Goal: Information Seeking & Learning: Learn about a topic

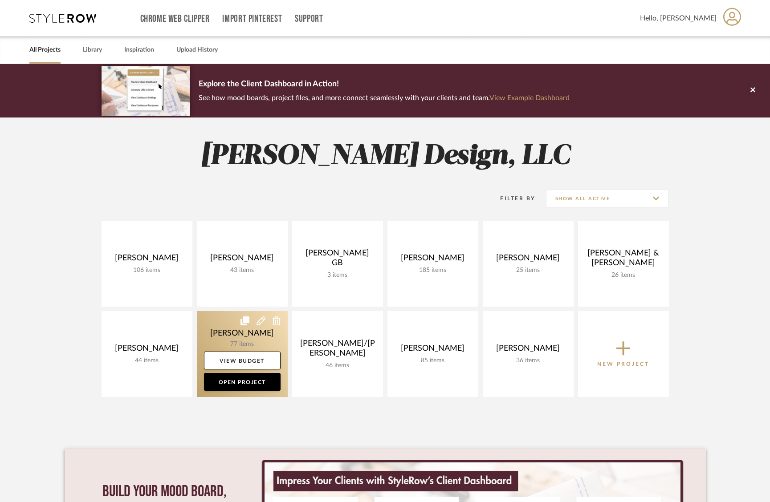
click at [233, 333] on link at bounding box center [242, 354] width 91 height 86
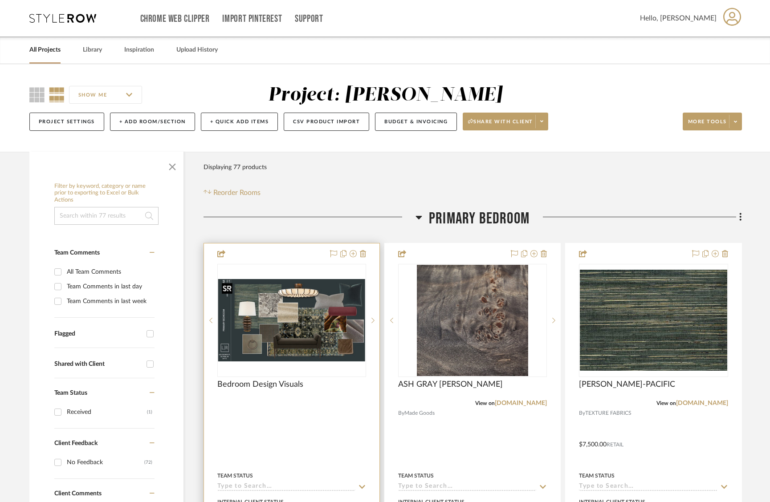
click at [0, 0] on img at bounding box center [0, 0] width 0 height 0
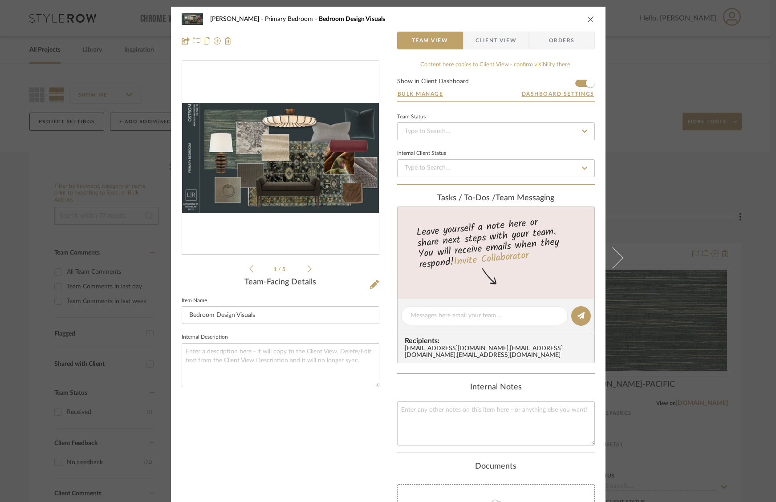
click at [308, 270] on icon at bounding box center [310, 269] width 4 height 8
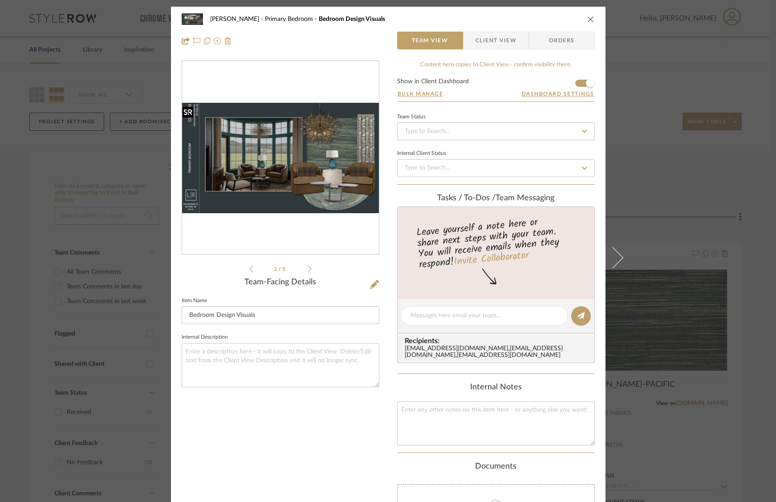
click at [321, 198] on img "1" at bounding box center [280, 158] width 197 height 110
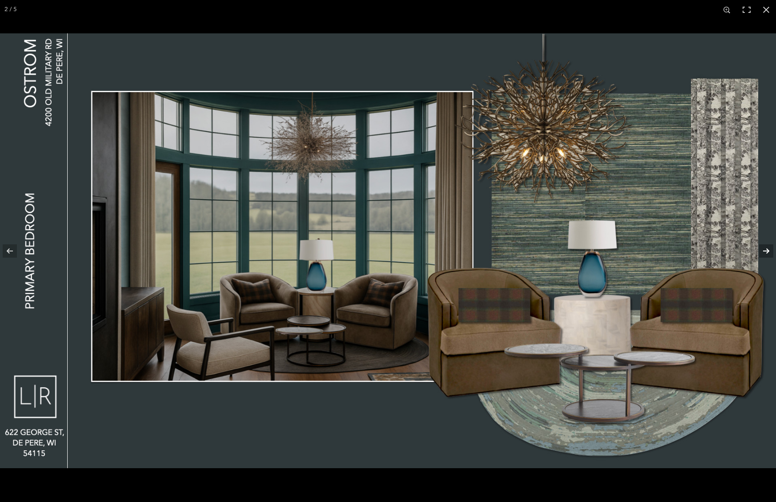
click at [766, 254] on button at bounding box center [760, 251] width 31 height 45
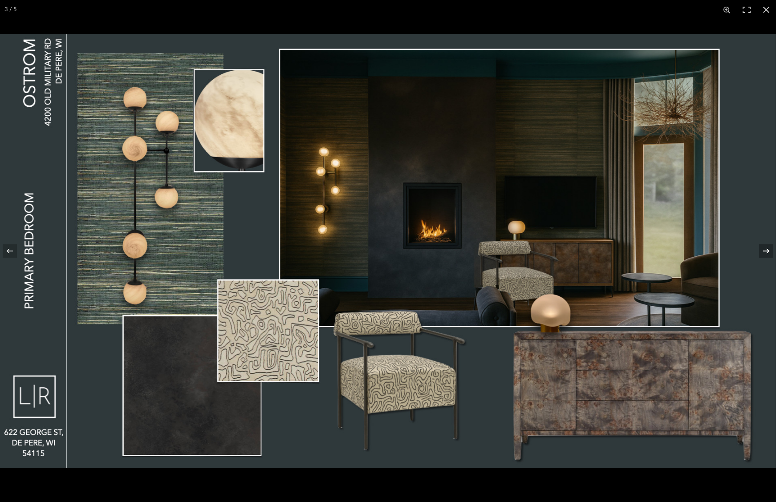
click at [766, 254] on button at bounding box center [760, 251] width 31 height 45
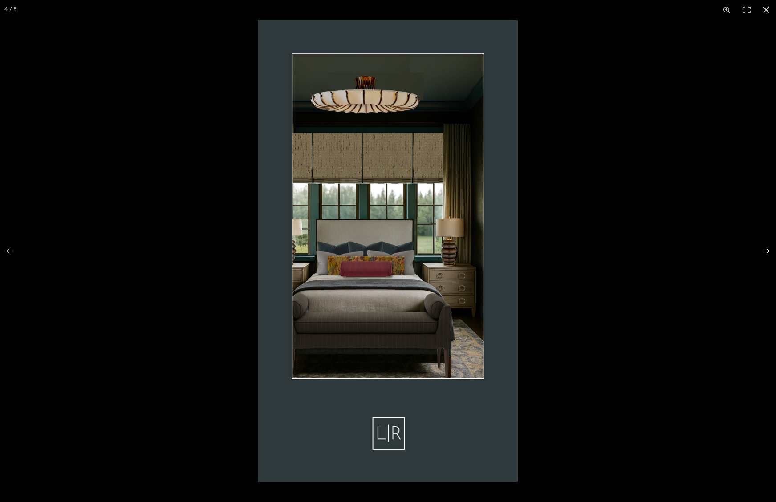
click at [766, 254] on button at bounding box center [760, 251] width 31 height 45
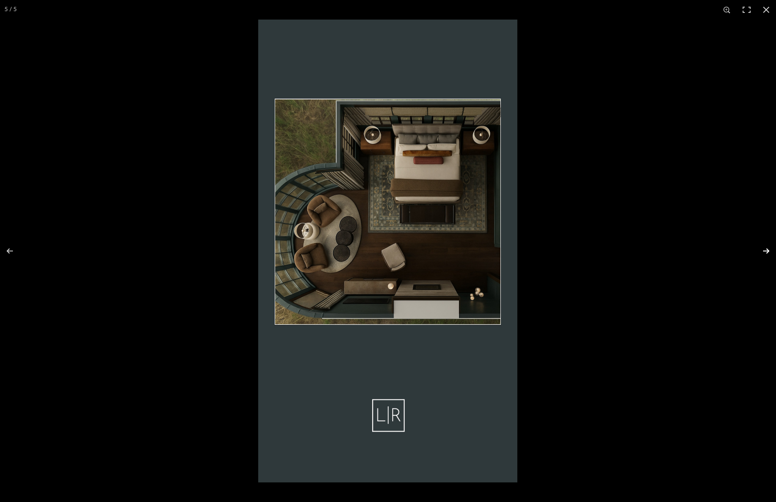
click at [763, 250] on button at bounding box center [760, 251] width 31 height 45
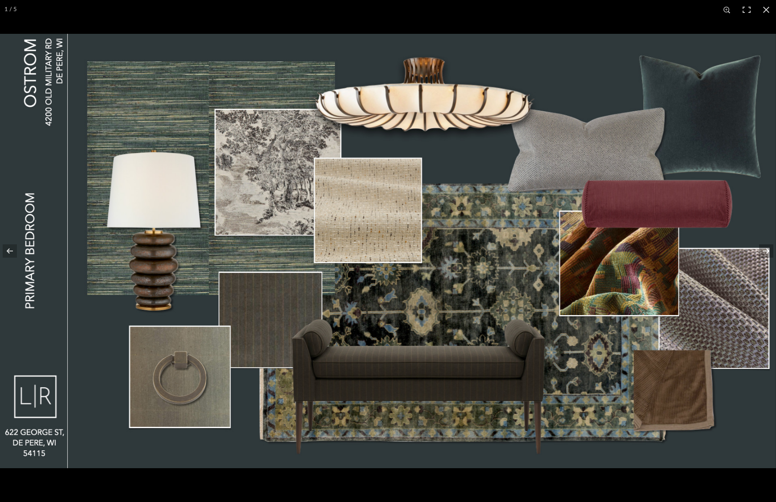
click at [763, 250] on button at bounding box center [760, 251] width 31 height 45
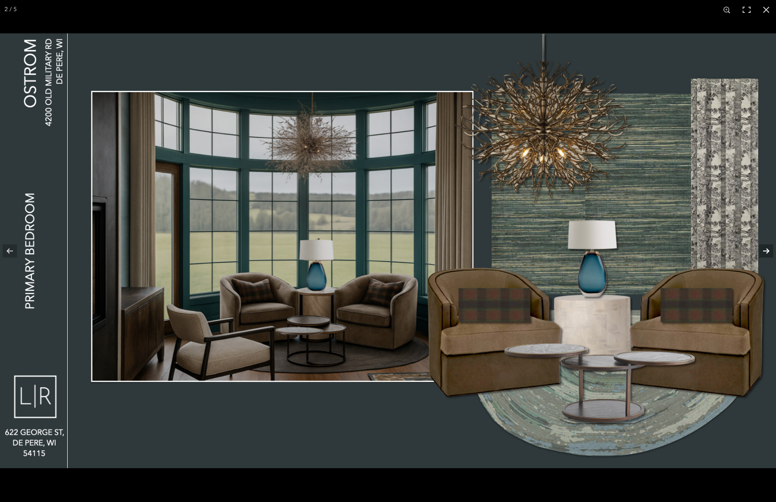
click at [763, 250] on button at bounding box center [760, 251] width 31 height 45
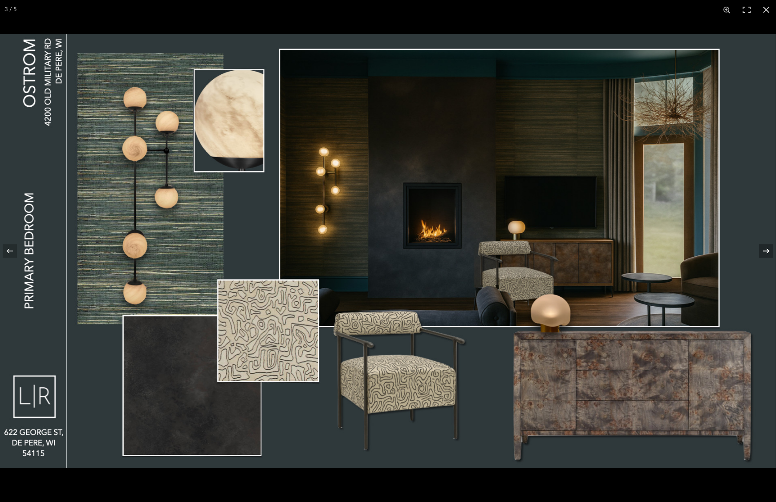
click at [763, 250] on button at bounding box center [760, 251] width 31 height 45
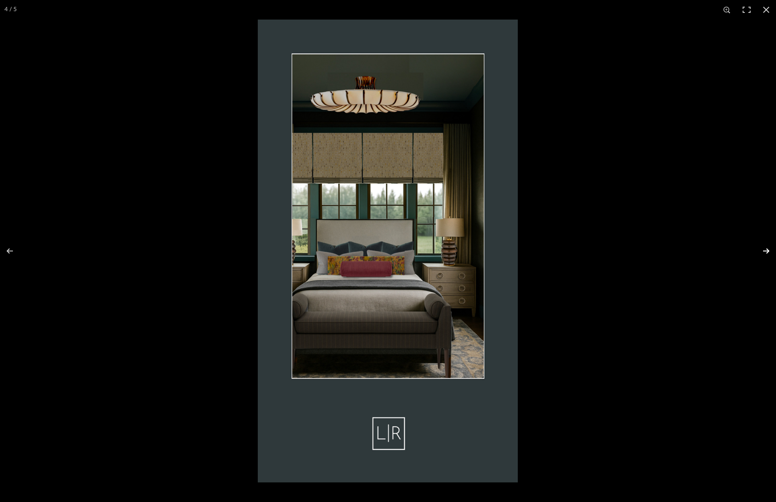
click at [763, 250] on button at bounding box center [760, 251] width 31 height 45
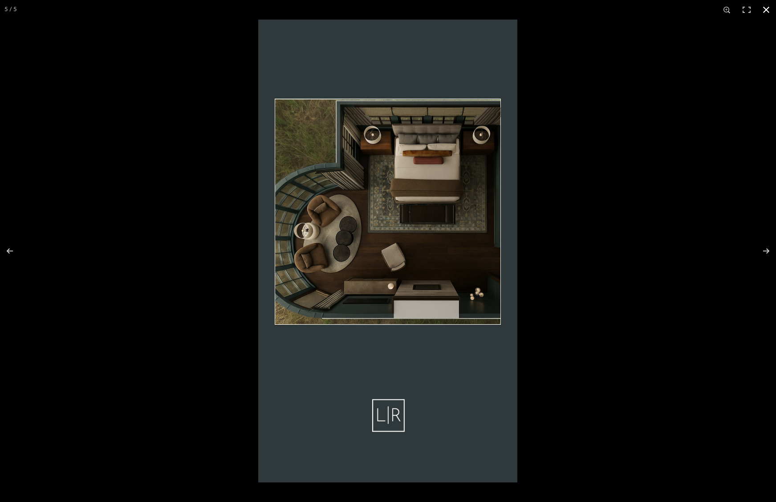
click at [656, 243] on div at bounding box center [646, 271] width 776 height 502
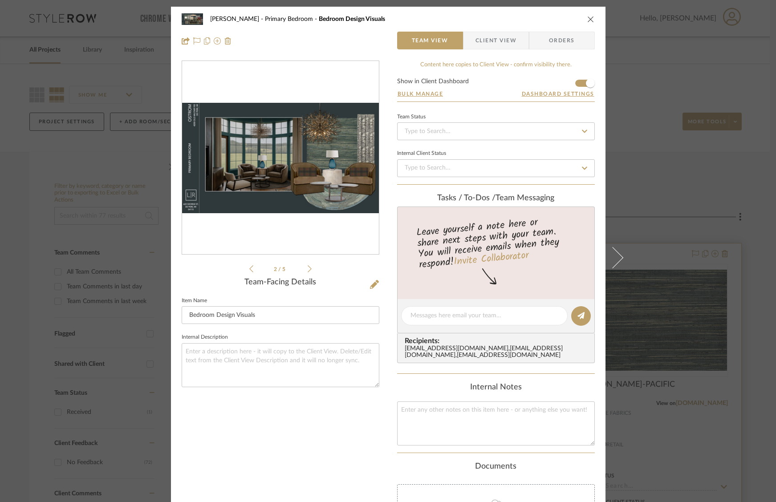
click at [672, 245] on div "[PERSON_NAME] Primary Bedroom Bedroom Design Visuals Team View Client View Orde…" at bounding box center [388, 251] width 776 height 502
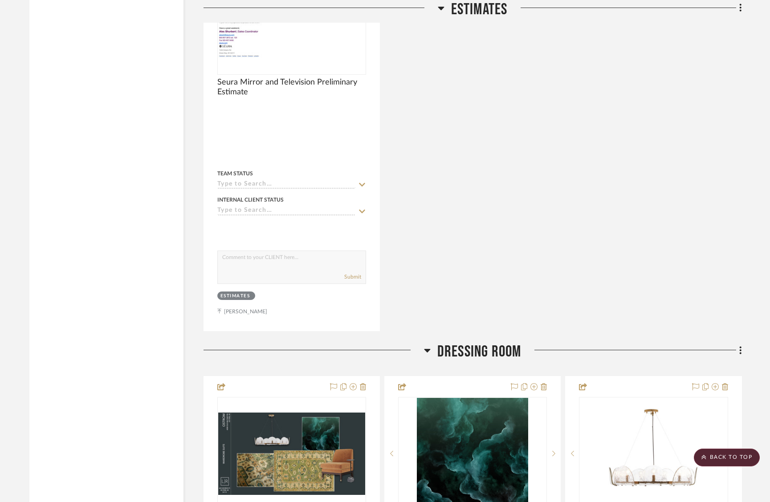
scroll to position [2198, 0]
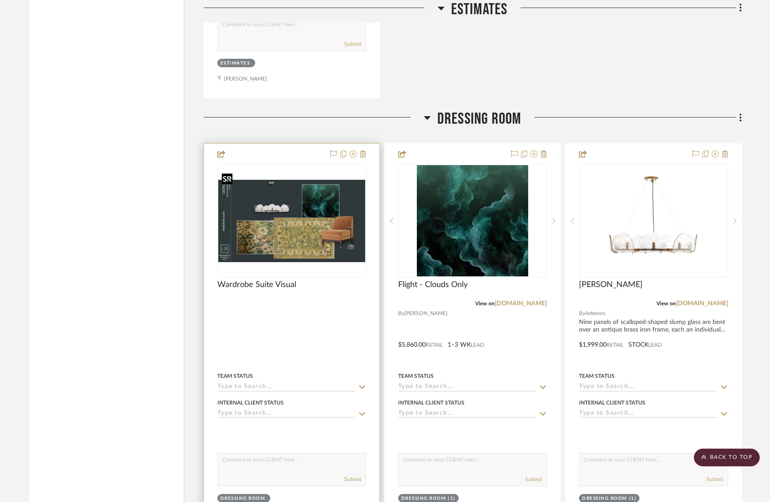
click at [0, 0] on img at bounding box center [0, 0] width 0 height 0
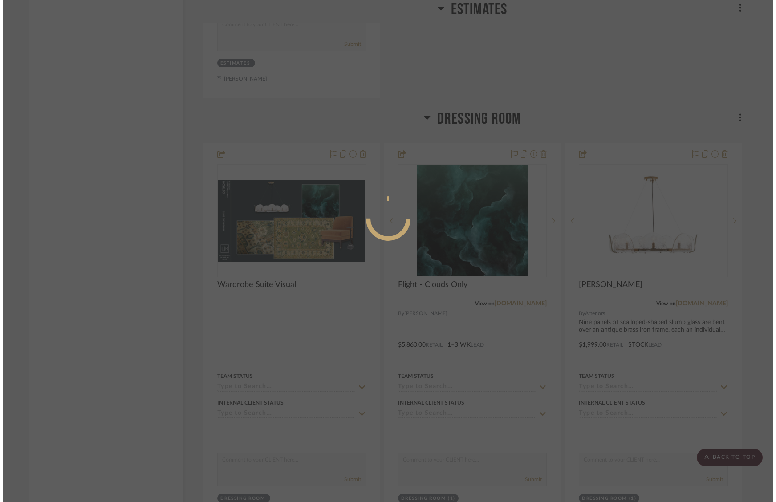
scroll to position [0, 0]
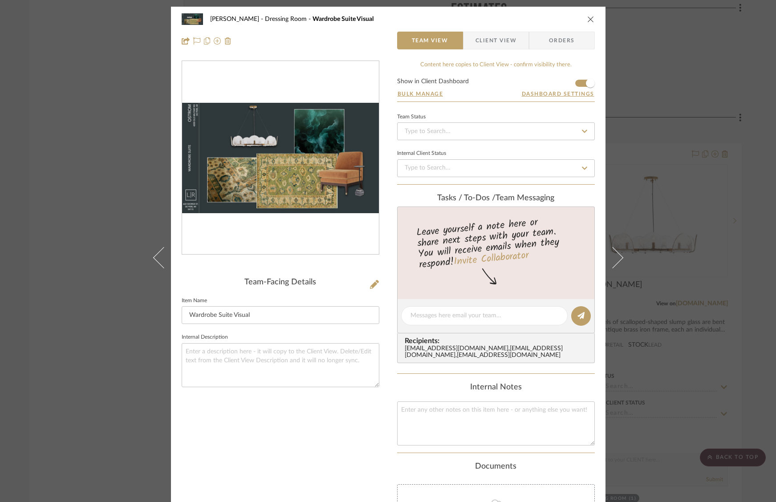
click at [281, 204] on img "0" at bounding box center [280, 158] width 197 height 111
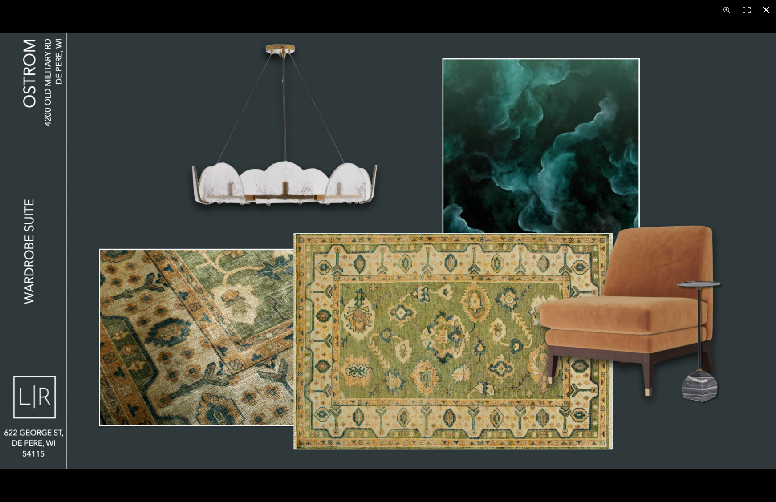
click at [647, 30] on div at bounding box center [388, 251] width 776 height 502
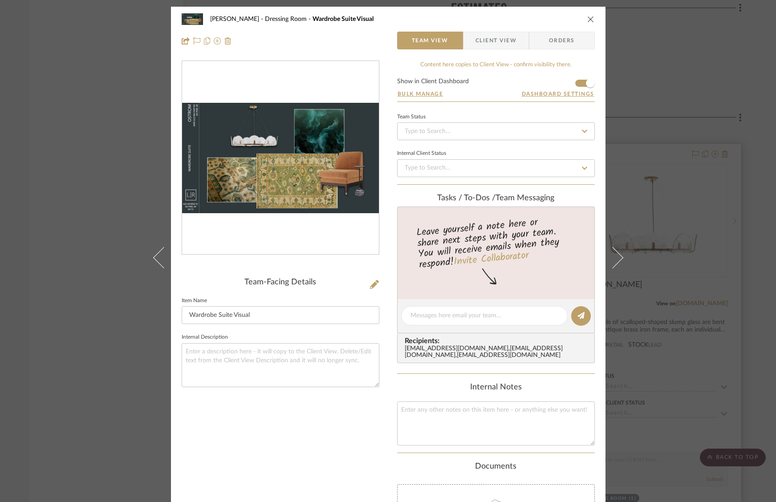
drag, startPoint x: 734, startPoint y: 136, endPoint x: 741, endPoint y: 154, distance: 19.3
click at [734, 135] on div "[PERSON_NAME] Dressing Room Wardrobe Suite Visual Team View Client View Orders …" at bounding box center [388, 251] width 776 height 502
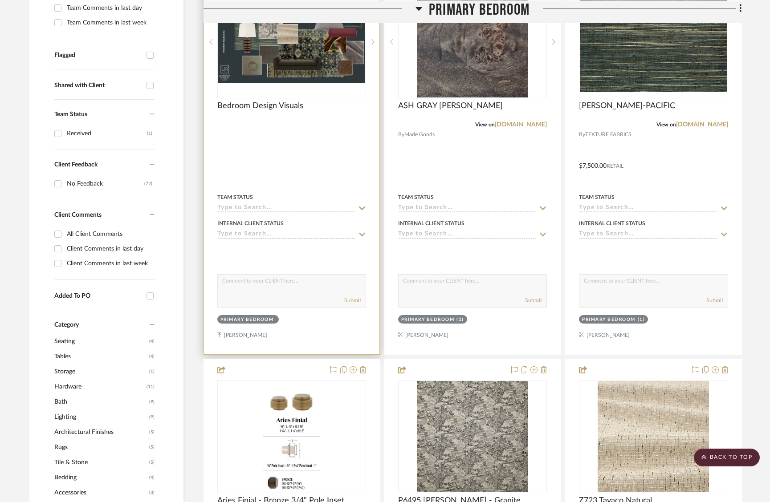
scroll to position [280, 0]
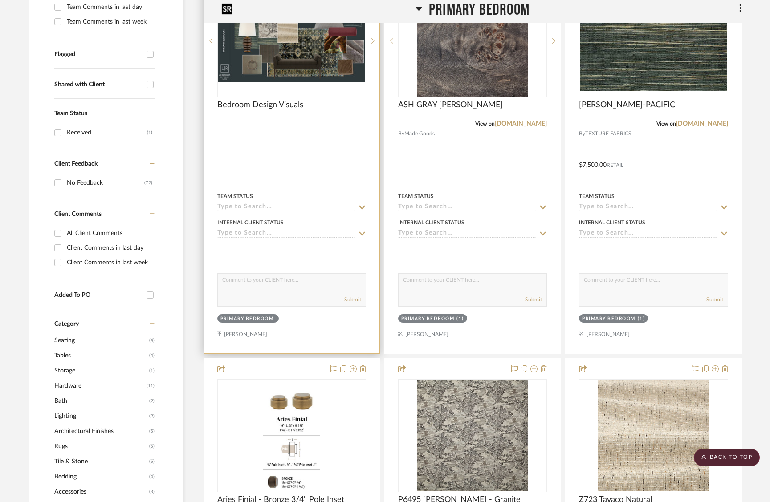
click at [258, 58] on img "0" at bounding box center [291, 41] width 147 height 82
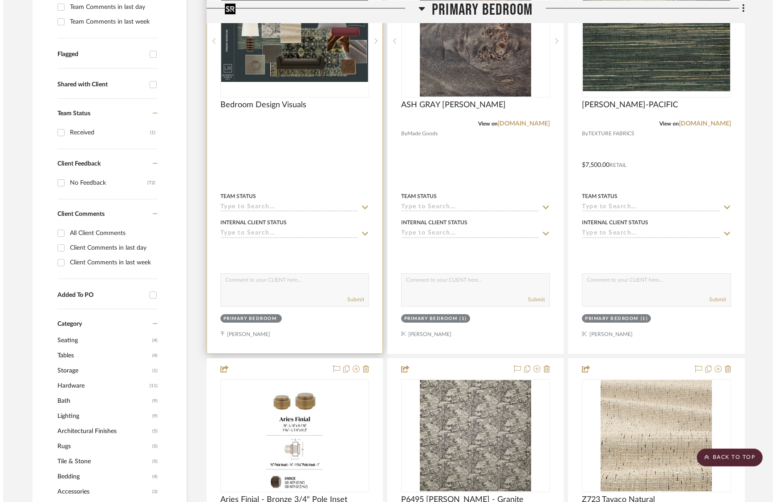
scroll to position [0, 0]
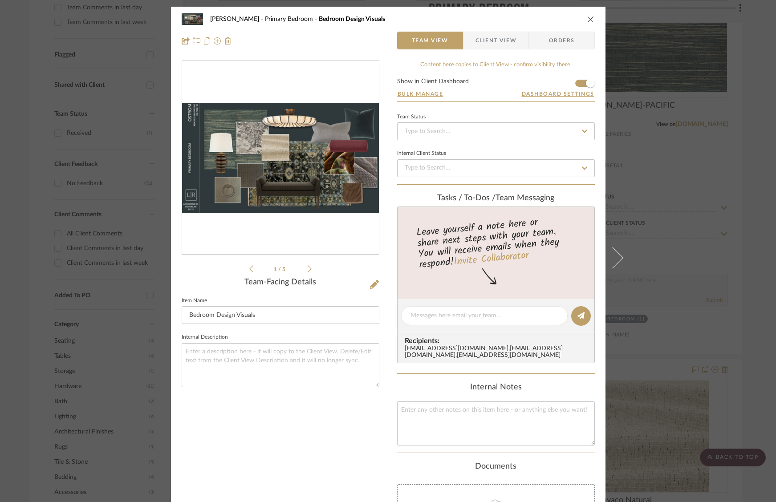
click at [288, 115] on img "0" at bounding box center [280, 158] width 197 height 110
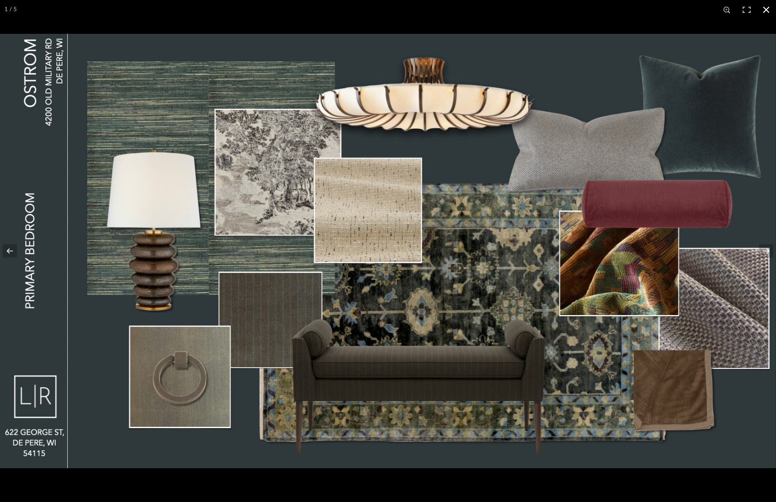
click at [491, 16] on div "1 / 5" at bounding box center [388, 10] width 776 height 20
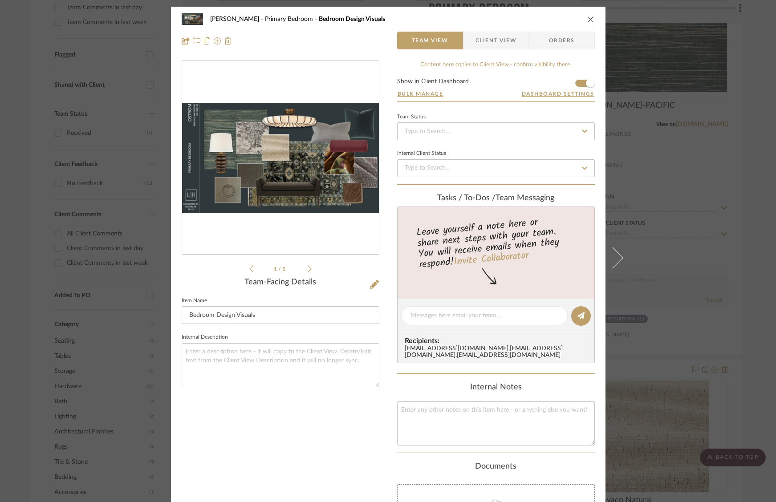
click at [685, 122] on div "[PERSON_NAME] Primary Bedroom Bedroom Design Visuals Team View Client View Orde…" at bounding box center [388, 251] width 776 height 502
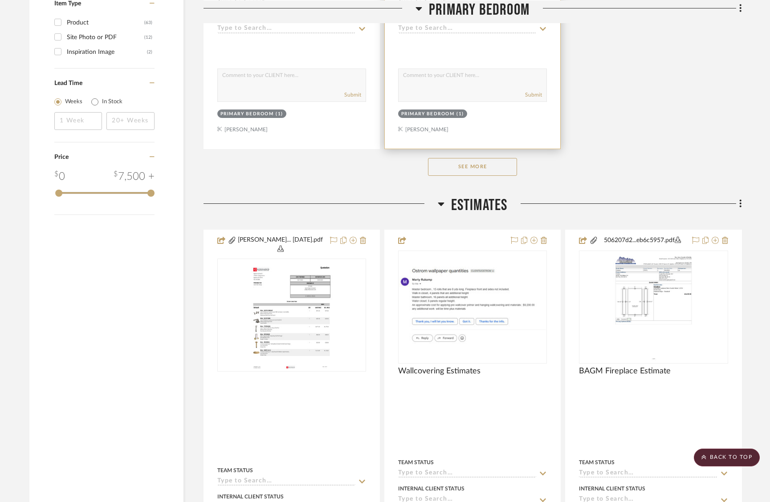
scroll to position [1241, 0]
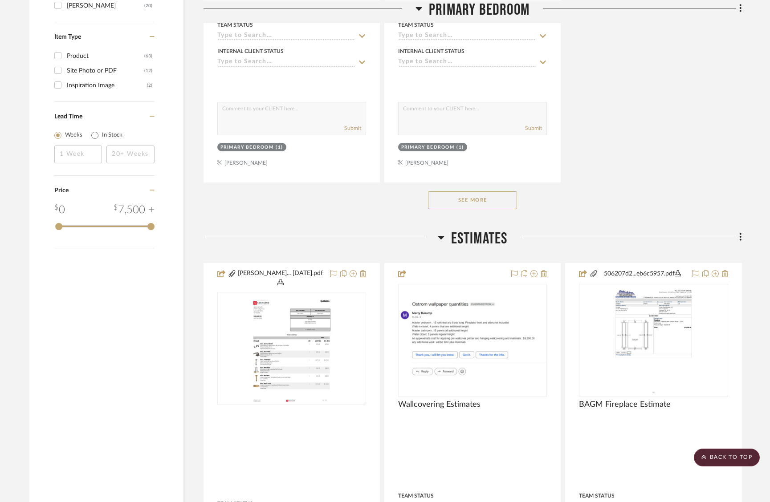
click at [485, 203] on button "See More" at bounding box center [472, 200] width 89 height 18
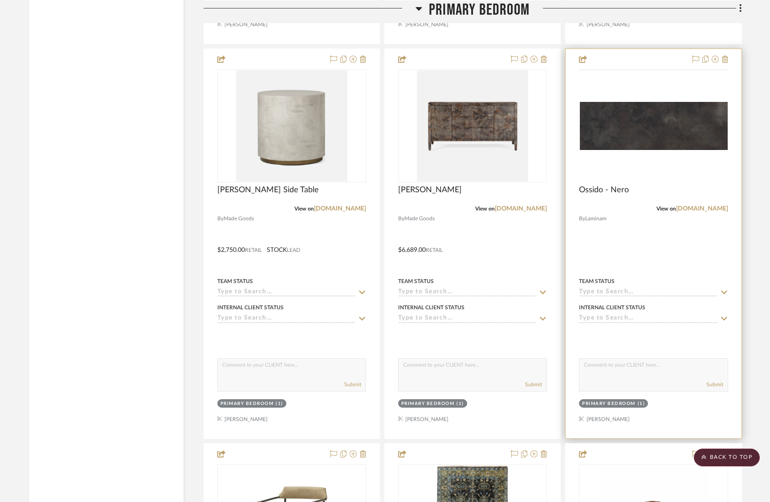
scroll to position [2000, 0]
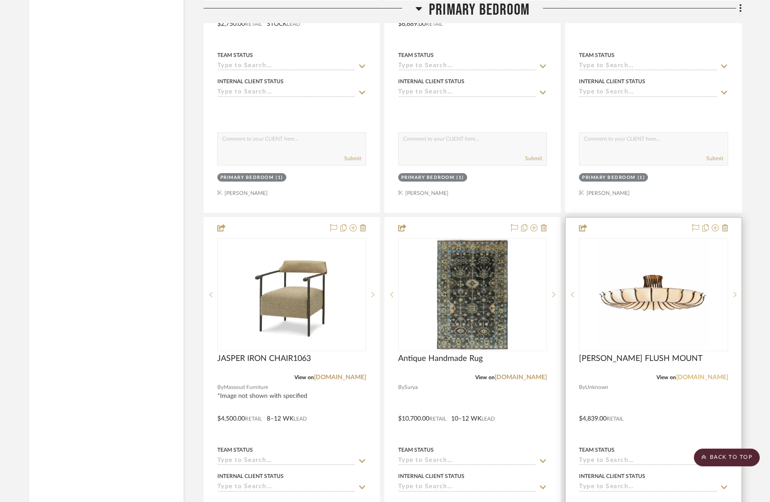
click at [686, 378] on link "[DOMAIN_NAME]" at bounding box center [702, 377] width 52 height 6
